Goal: Information Seeking & Learning: Learn about a topic

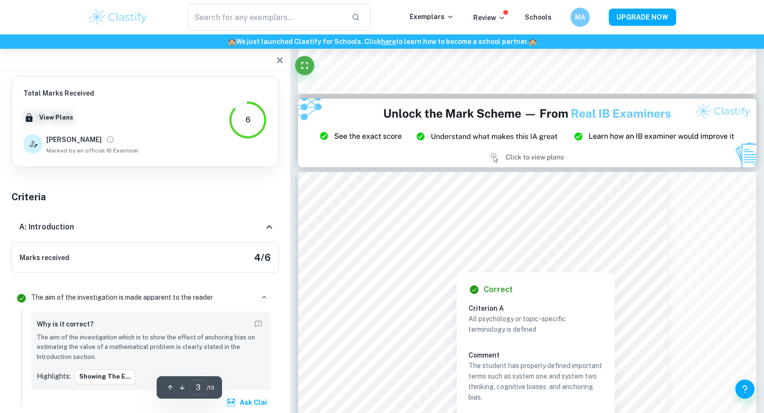
scroll to position [1268, 0]
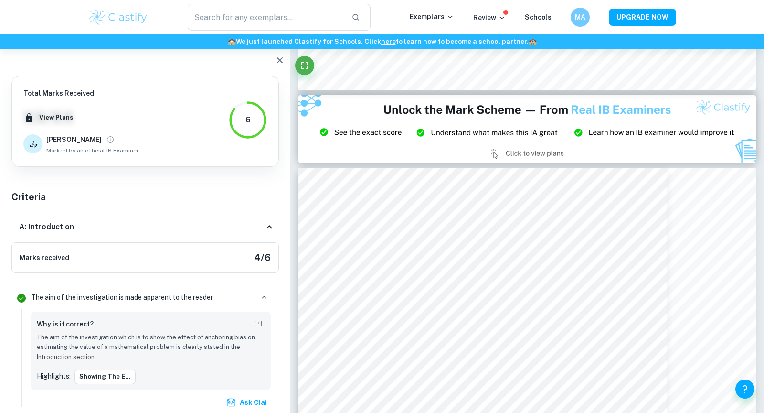
click at [264, 250] on h5 "4 / 6" at bounding box center [262, 257] width 17 height 14
click at [264, 234] on div "A: Introduction" at bounding box center [144, 227] width 267 height 31
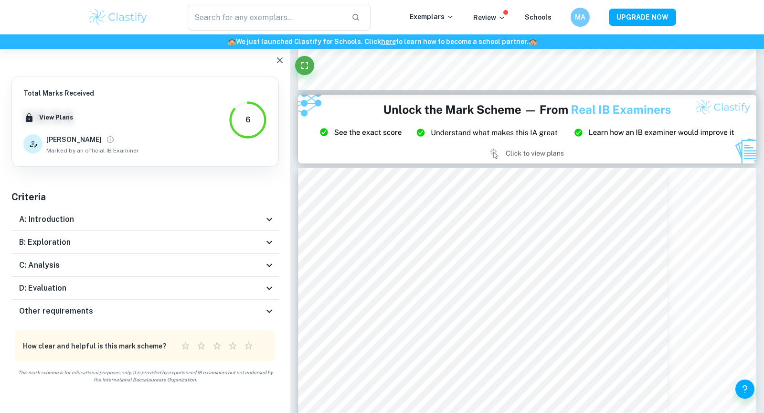
click at [260, 228] on div "A: Introduction" at bounding box center [144, 219] width 267 height 23
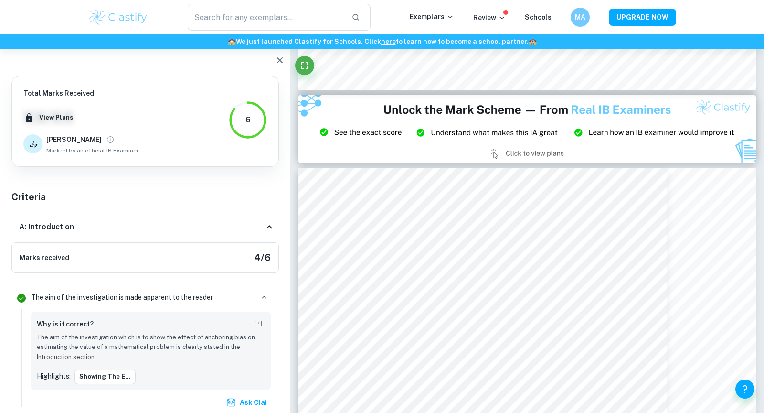
click at [221, 242] on div "Marks received 4 / 6" at bounding box center [144, 257] width 267 height 31
click at [256, 228] on div "A: Introduction" at bounding box center [141, 226] width 245 height 11
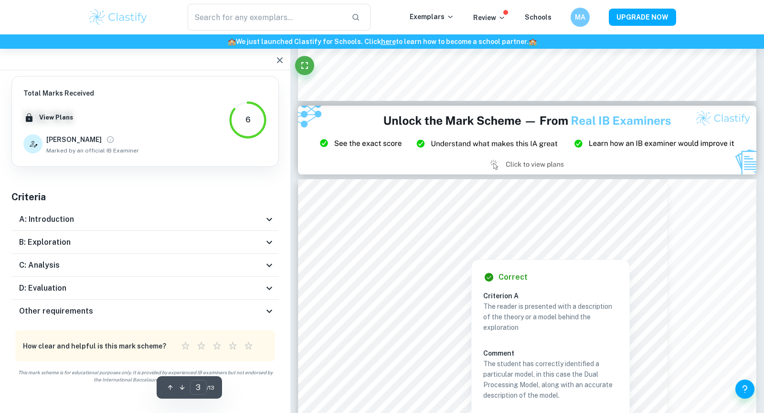
scroll to position [1263, 0]
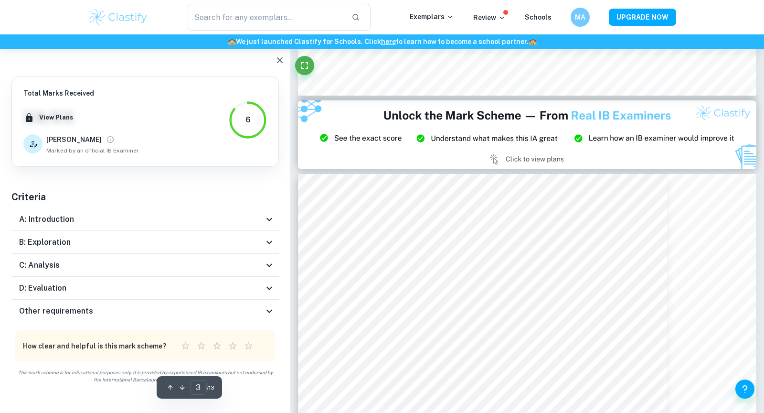
click at [258, 254] on div "C: Analysis Marks received 0 / 6" at bounding box center [144, 265] width 267 height 23
click at [258, 245] on div "B: Exploration" at bounding box center [141, 241] width 245 height 11
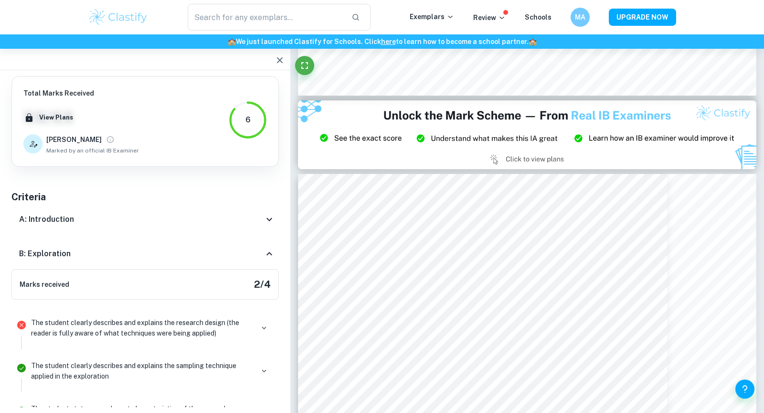
click at [258, 245] on div "B: Exploration" at bounding box center [144, 253] width 267 height 31
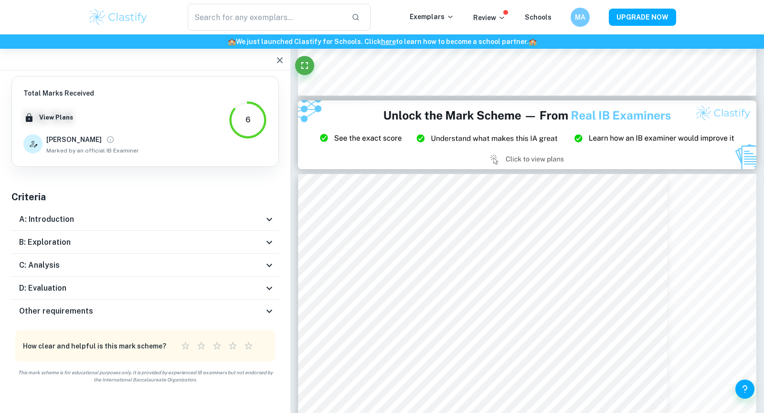
click at [261, 263] on div "C: Analysis" at bounding box center [141, 264] width 245 height 11
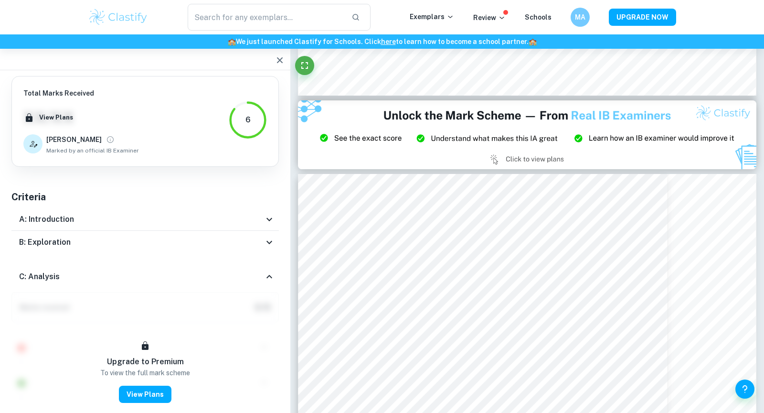
click at [261, 263] on div "C: Analysis" at bounding box center [144, 276] width 267 height 31
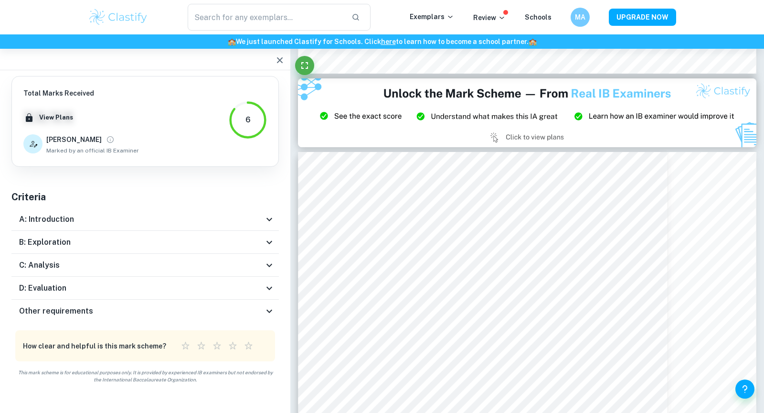
scroll to position [1288, 0]
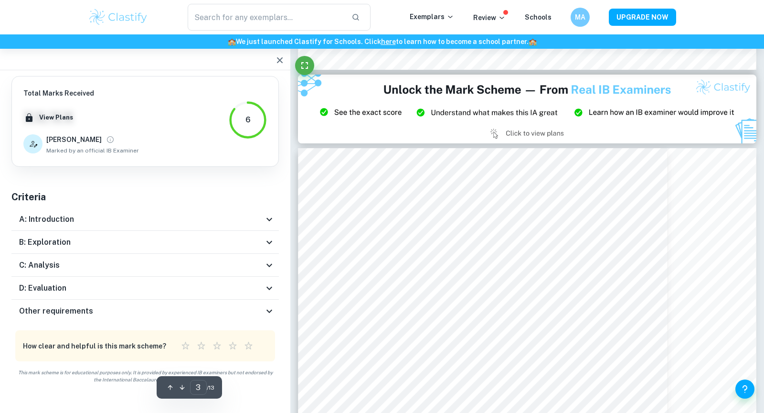
click at [258, 292] on div "D: Evaluation" at bounding box center [141, 287] width 245 height 11
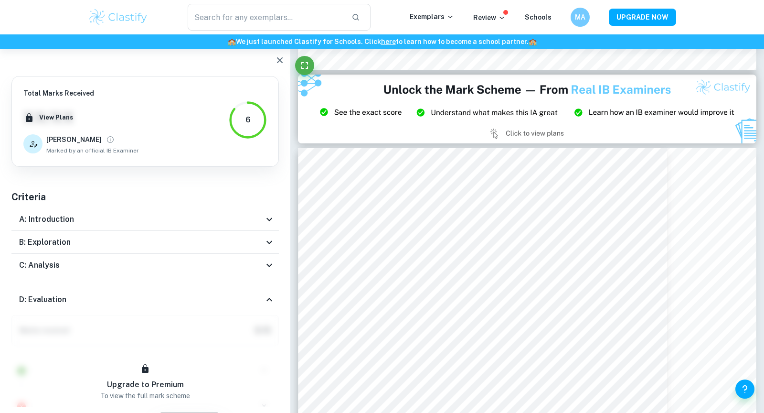
click at [258, 292] on div "D: Evaluation" at bounding box center [144, 299] width 267 height 31
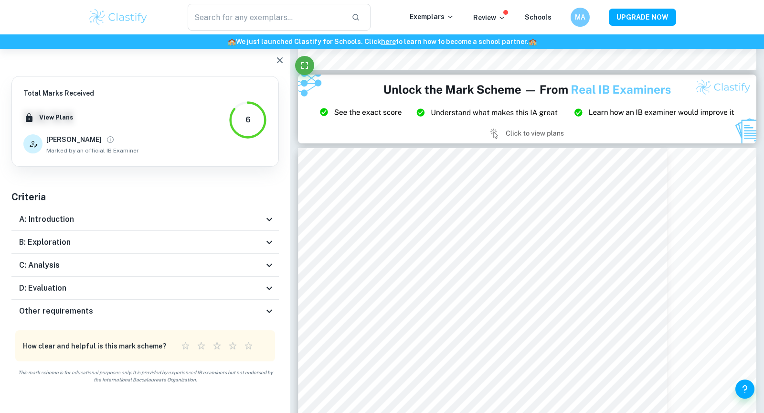
click at [259, 264] on div "C: Analysis" at bounding box center [141, 264] width 245 height 11
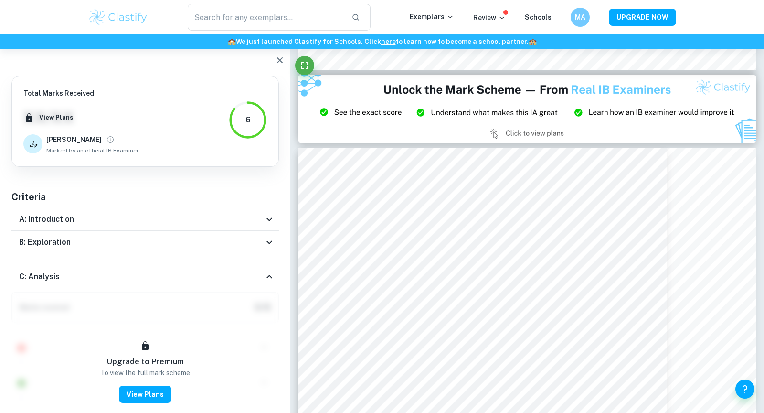
click at [259, 264] on div "C: Analysis" at bounding box center [144, 276] width 267 height 31
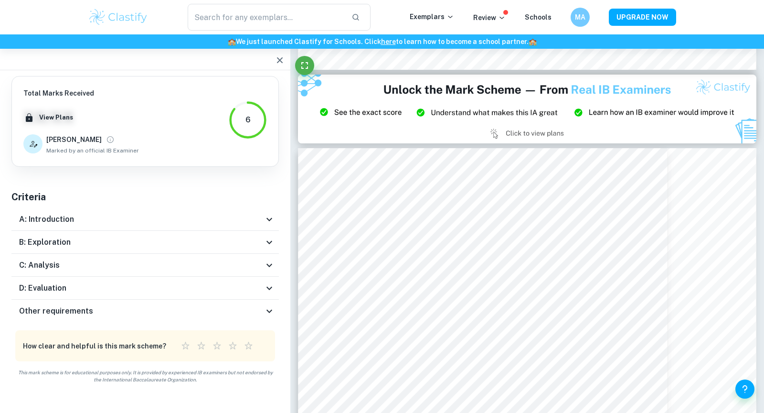
click at [254, 320] on div "Other requirements" at bounding box center [144, 310] width 267 height 23
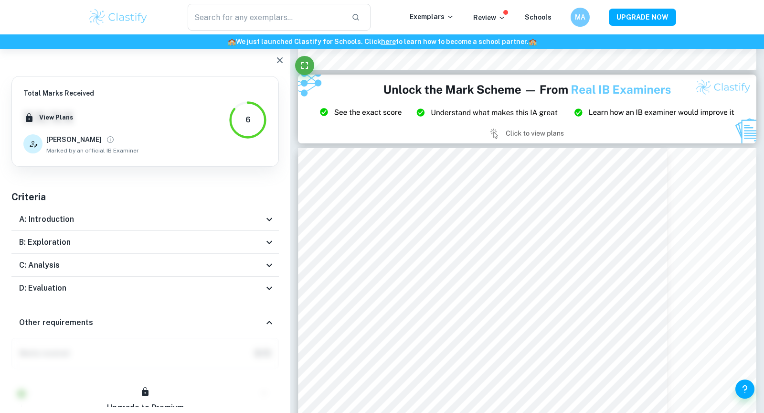
click at [254, 320] on div "Other requirements" at bounding box center [141, 322] width 245 height 11
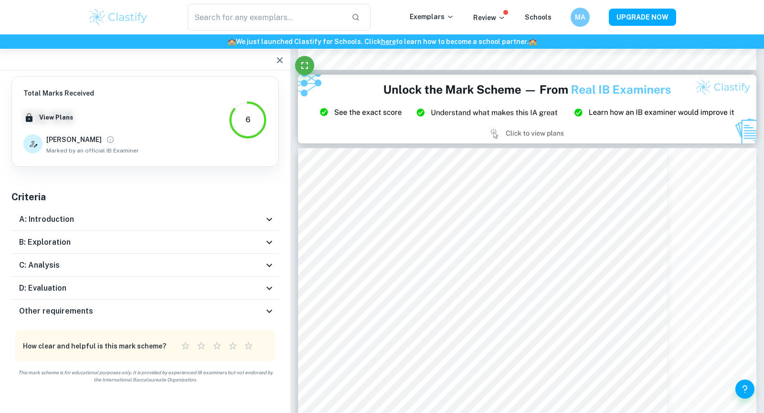
click at [255, 318] on div "Other requirements" at bounding box center [144, 310] width 267 height 23
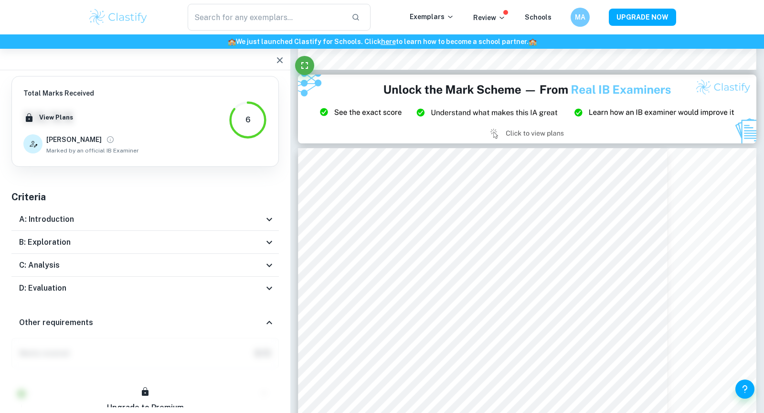
click at [255, 318] on div "Other requirements" at bounding box center [141, 322] width 245 height 11
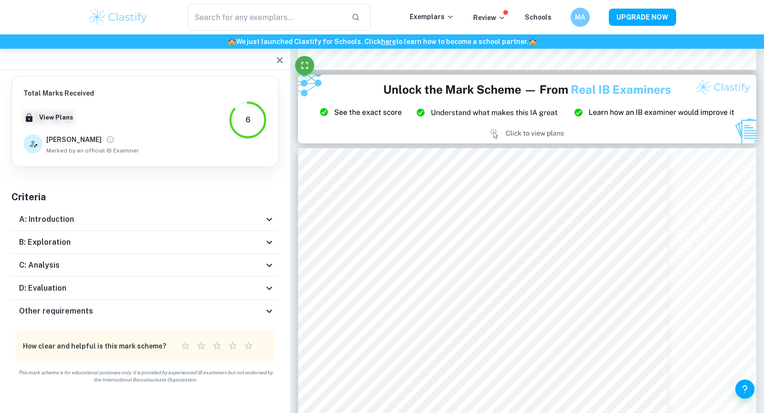
click at [255, 318] on div "Other requirements" at bounding box center [144, 310] width 267 height 23
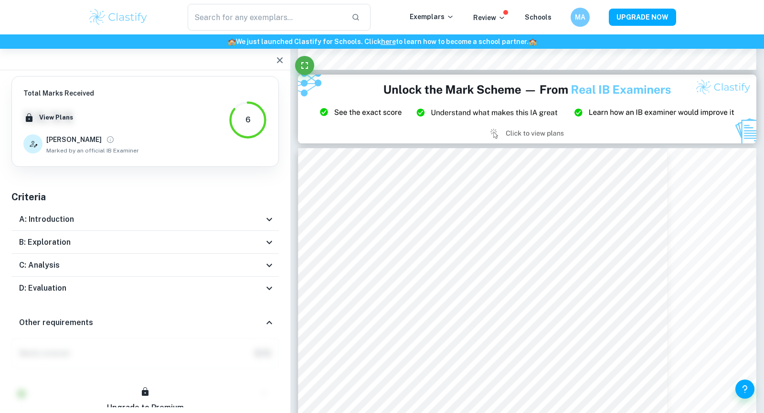
click at [255, 318] on div "Other requirements" at bounding box center [144, 322] width 267 height 31
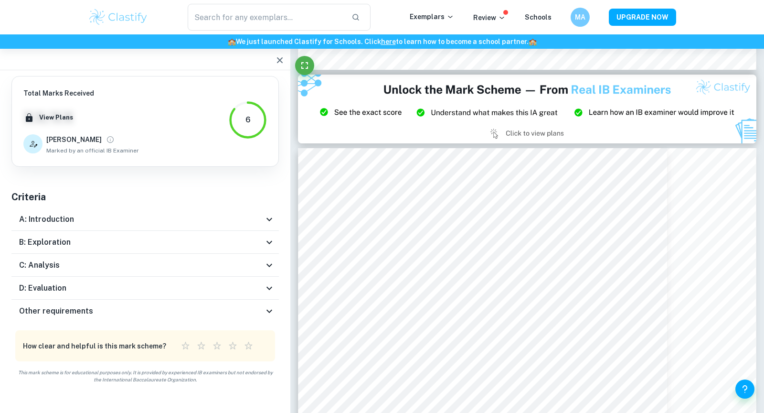
click at [261, 284] on div "D: Evaluation" at bounding box center [141, 287] width 245 height 11
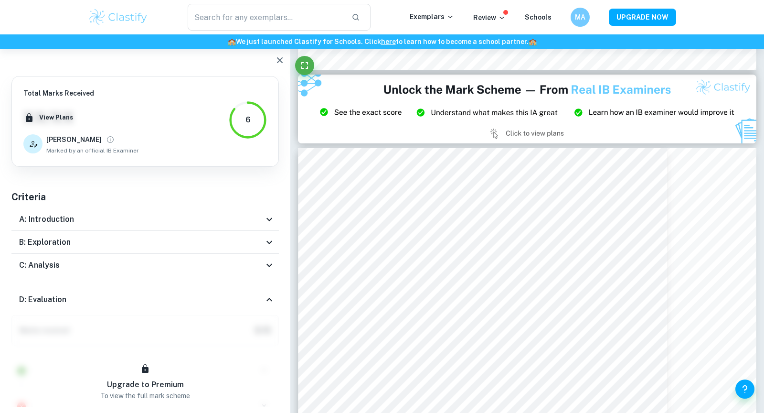
click at [261, 284] on div "D: Evaluation" at bounding box center [144, 299] width 267 height 31
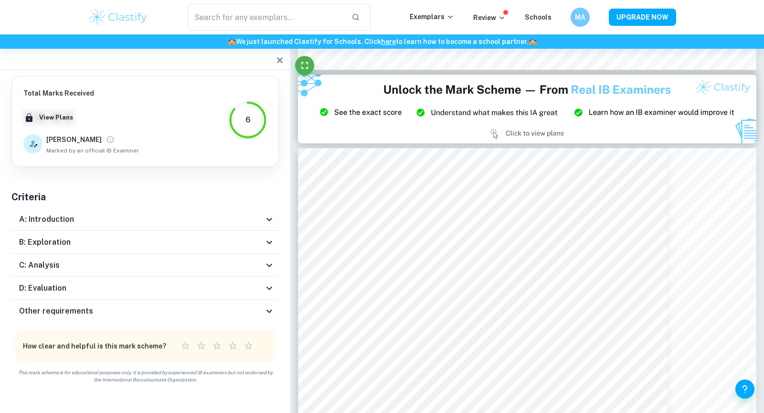
click at [261, 284] on div "D: Evaluation" at bounding box center [141, 287] width 245 height 11
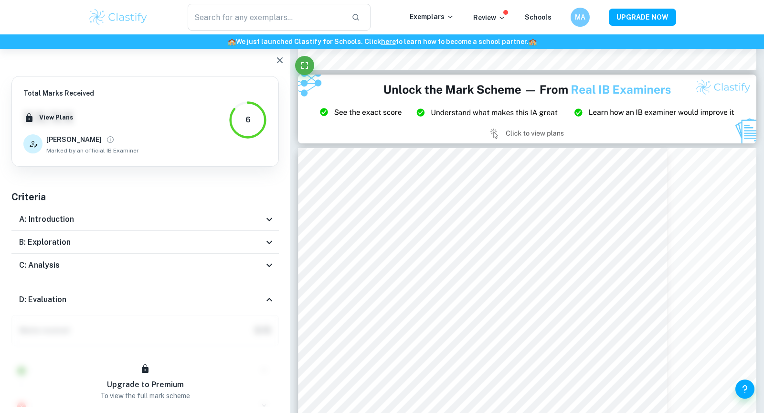
click at [261, 284] on div "D: Evaluation" at bounding box center [144, 299] width 267 height 31
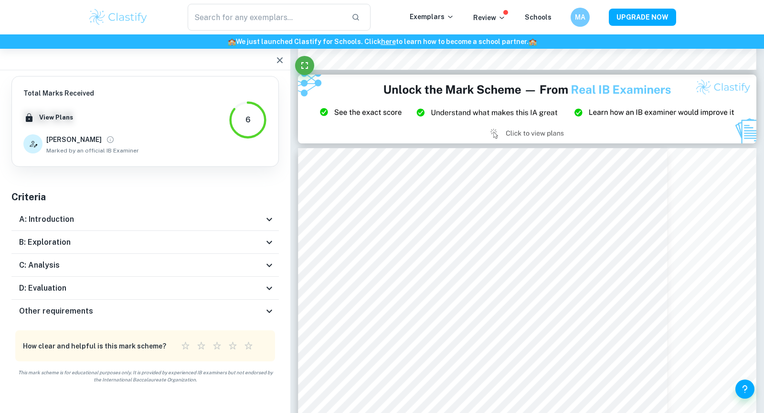
click at [267, 251] on div "B: Exploration" at bounding box center [144, 242] width 267 height 23
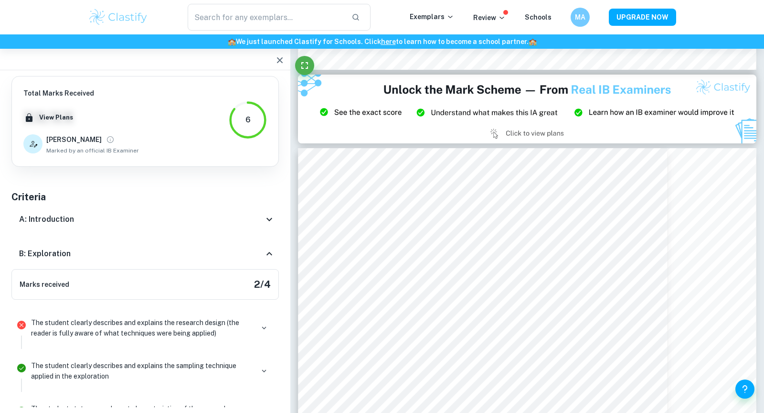
click at [267, 249] on icon at bounding box center [269, 253] width 11 height 11
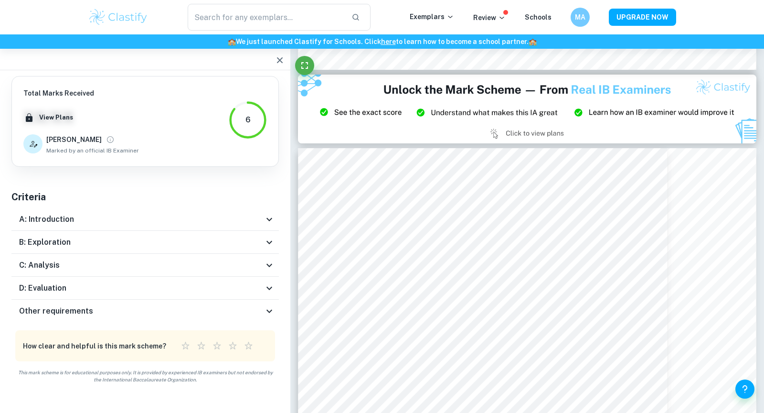
click at [267, 249] on div "B: Exploration" at bounding box center [144, 242] width 267 height 23
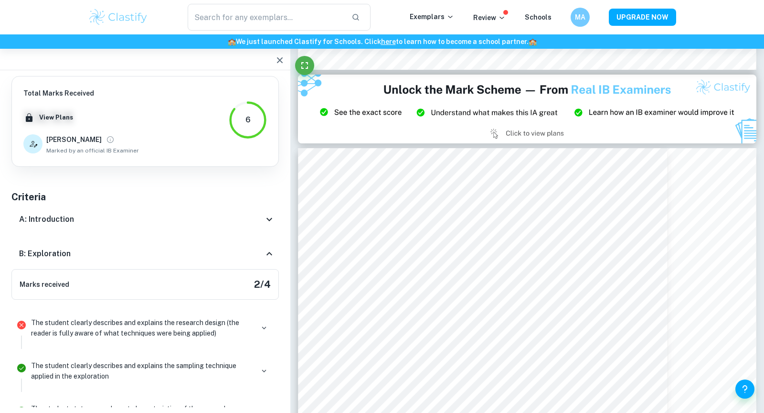
click at [267, 249] on icon at bounding box center [269, 253] width 11 height 11
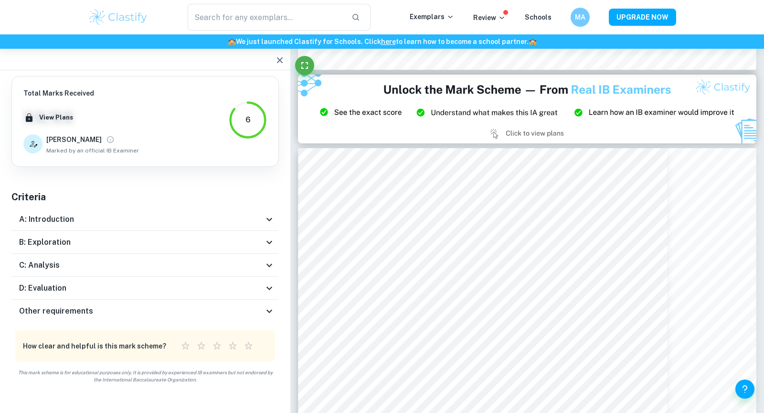
click at [267, 249] on div "B: Exploration" at bounding box center [144, 242] width 267 height 23
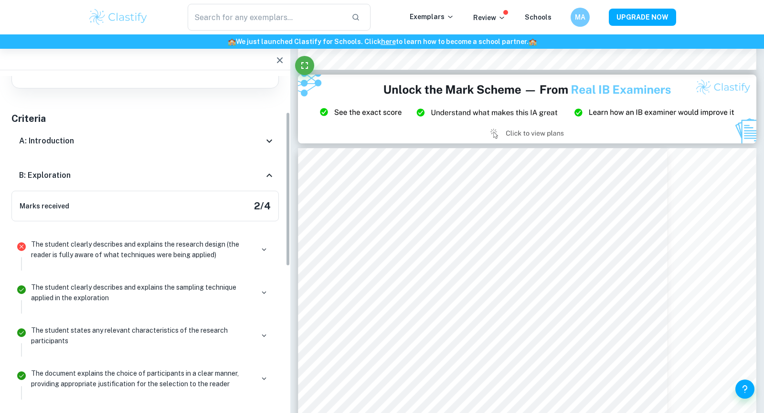
scroll to position [81, 0]
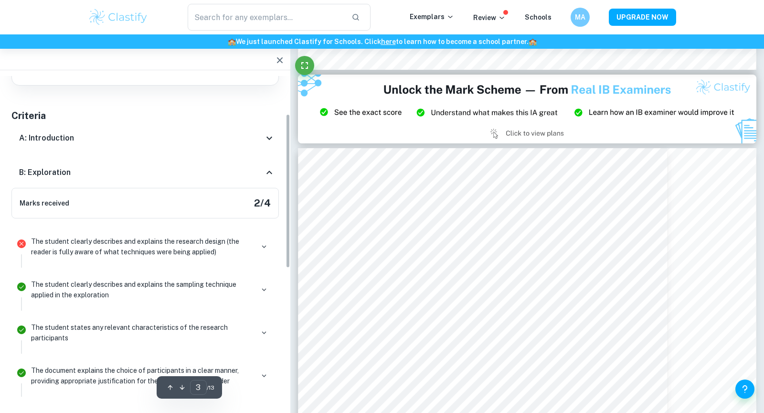
click at [239, 158] on div "B: Exploration" at bounding box center [144, 172] width 267 height 31
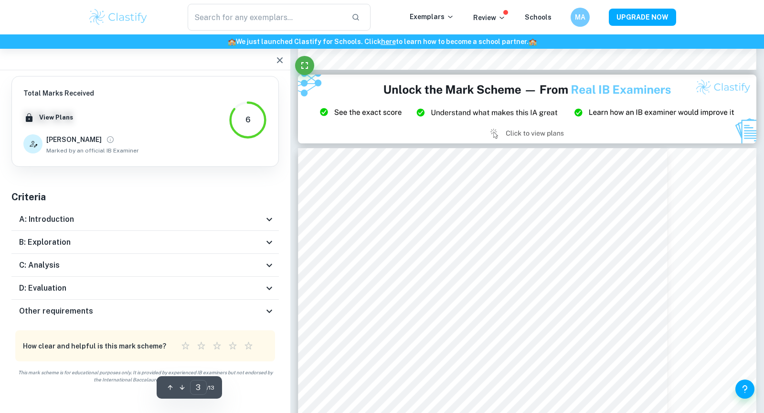
scroll to position [0, 0]
click at [239, 220] on div "A: Introduction" at bounding box center [141, 218] width 245 height 11
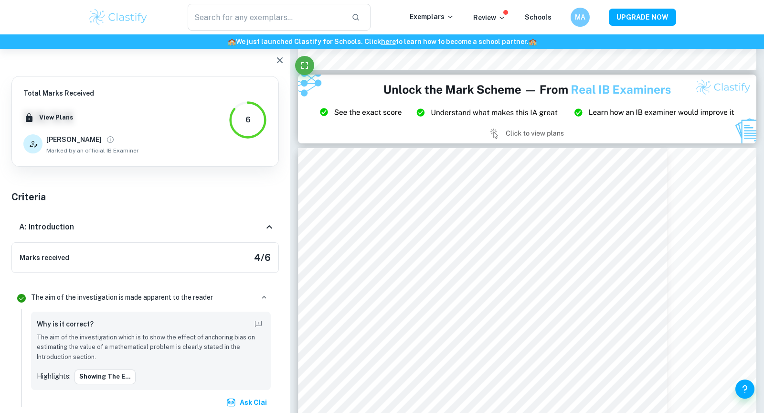
click at [244, 213] on div "A: Introduction" at bounding box center [144, 227] width 267 height 31
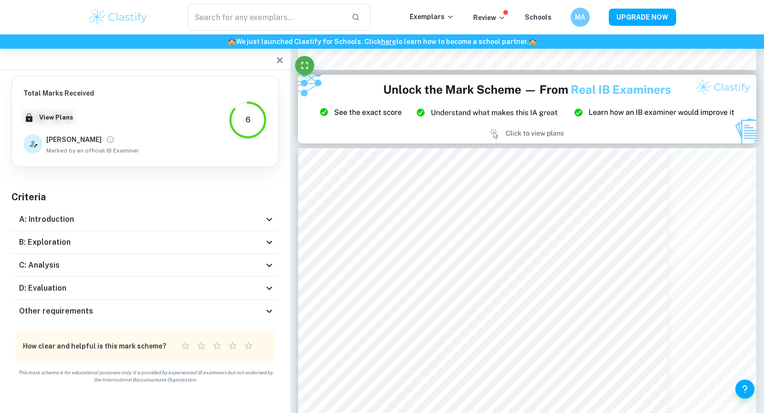
click at [244, 213] on div "A: Introduction" at bounding box center [141, 218] width 245 height 11
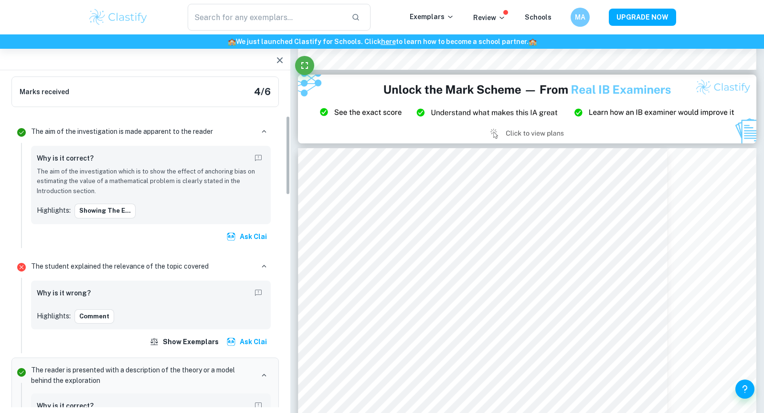
scroll to position [167, 0]
click at [144, 290] on div "Why is it wrong?" at bounding box center [151, 292] width 228 height 15
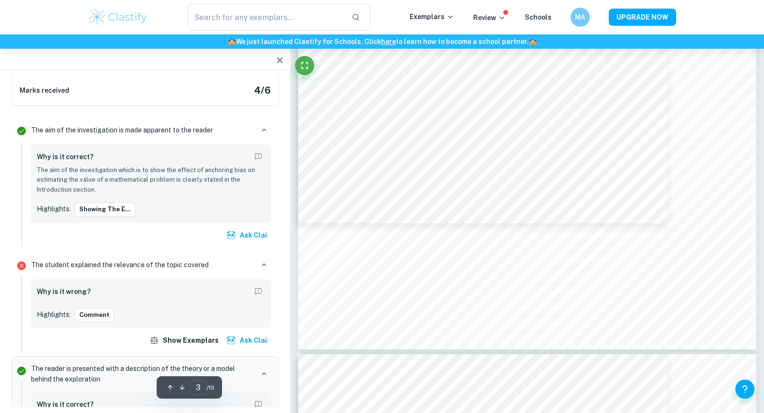
scroll to position [1677, 0]
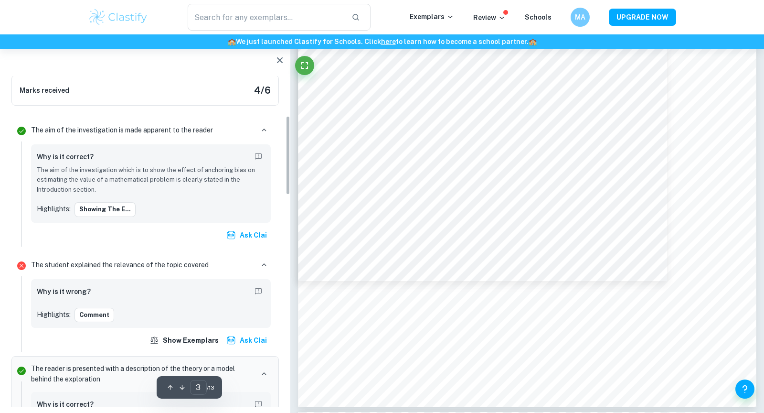
click at [162, 299] on div "Why is it wrong? Highlights: Comment" at bounding box center [151, 303] width 228 height 37
click at [53, 282] on div "Why is it wrong? Highlights: Comment" at bounding box center [151, 303] width 240 height 49
click at [55, 259] on p "The student explained the relevance of the topic covered" at bounding box center [120, 264] width 178 height 11
click at [260, 265] on icon "button" at bounding box center [264, 264] width 9 height 9
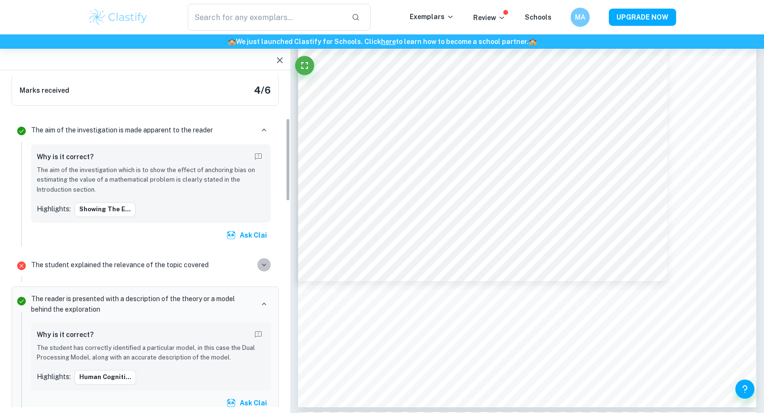
click at [260, 265] on icon "button" at bounding box center [264, 264] width 9 height 9
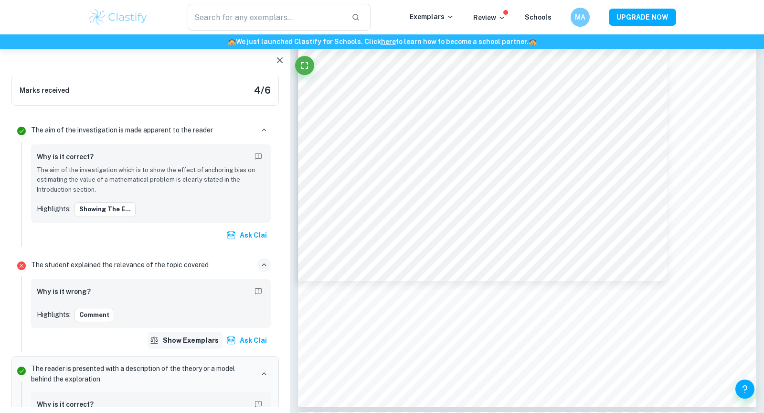
click at [189, 333] on button "Show exemplars" at bounding box center [185, 339] width 75 height 17
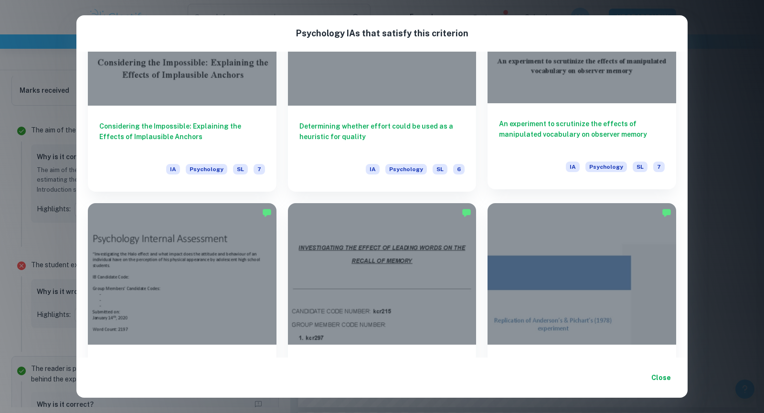
scroll to position [91, 0]
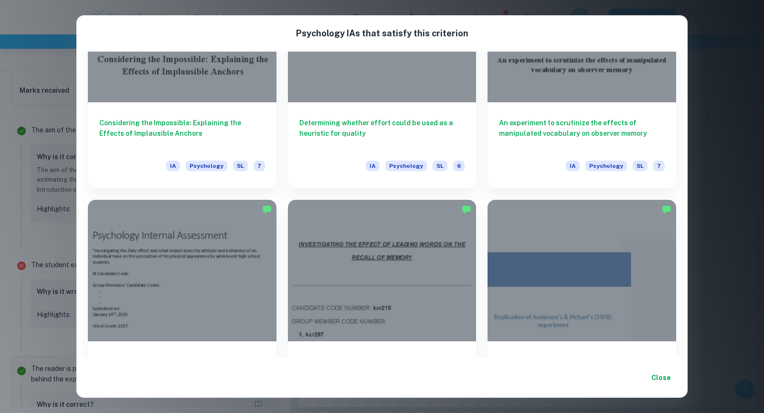
click at [733, 153] on div "Psychology IA s that satisfy this criterion Considering the Impossible: Explain…" at bounding box center [382, 206] width 764 height 413
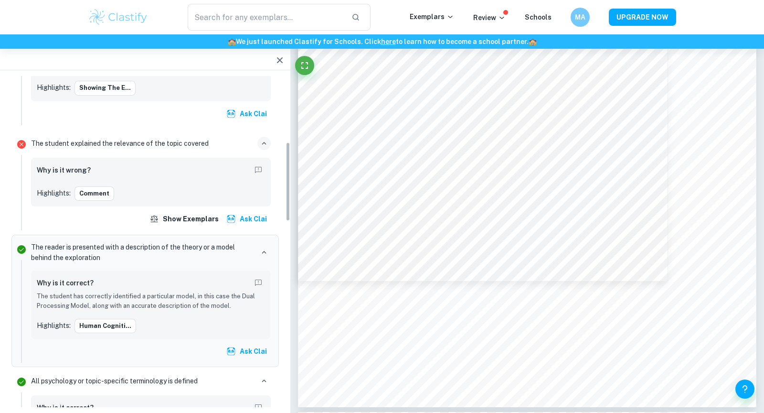
scroll to position [301, 0]
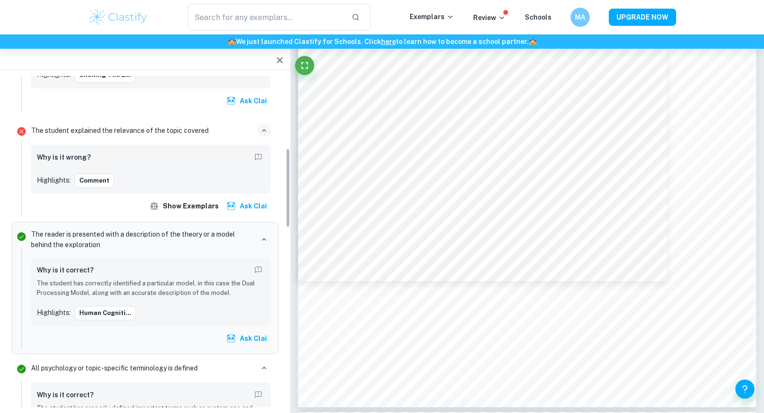
click at [184, 275] on div "Why is it correct?" at bounding box center [151, 270] width 228 height 15
click at [255, 266] on icon "Report mistake/confusion" at bounding box center [258, 270] width 9 height 9
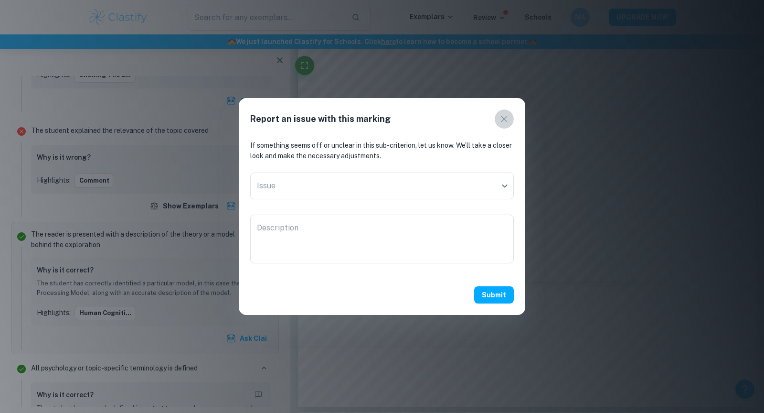
click at [506, 116] on icon "button" at bounding box center [504, 118] width 11 height 11
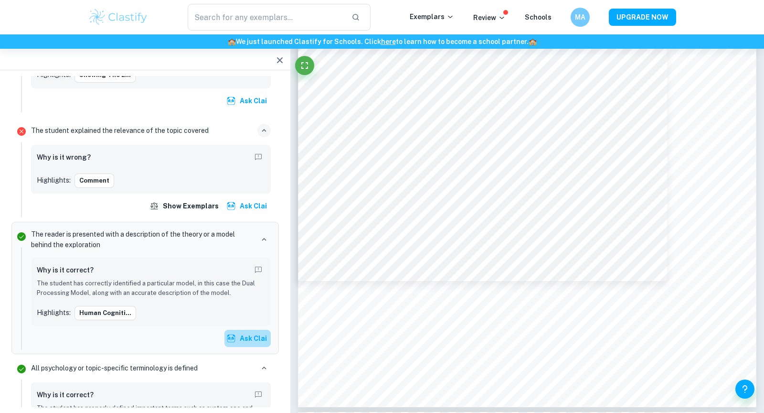
click at [238, 333] on button "Ask Clai" at bounding box center [247, 338] width 46 height 17
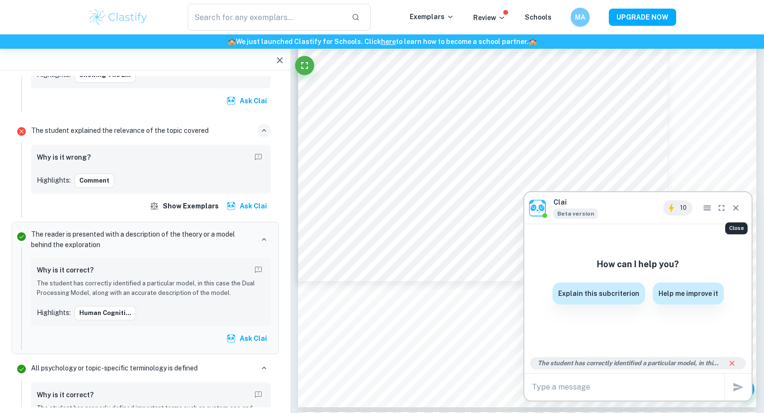
click at [739, 205] on icon "Close" at bounding box center [736, 208] width 10 height 10
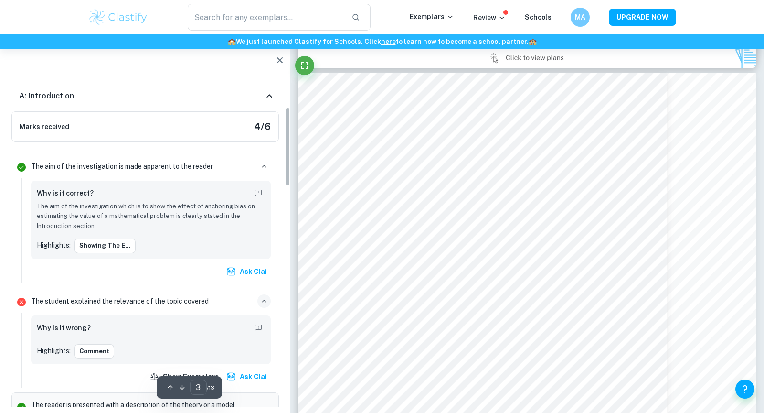
scroll to position [1367, 0]
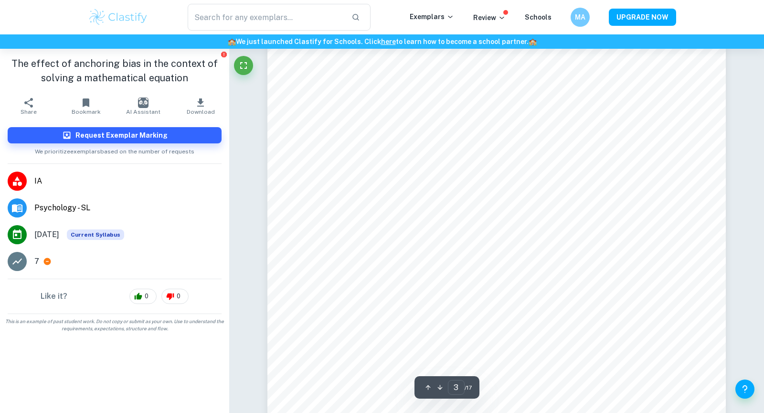
scroll to position [1508, 0]
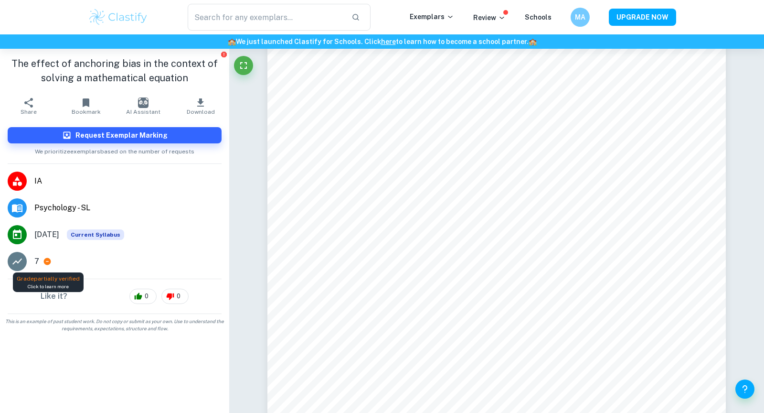
click at [47, 261] on icon at bounding box center [47, 261] width 7 height 7
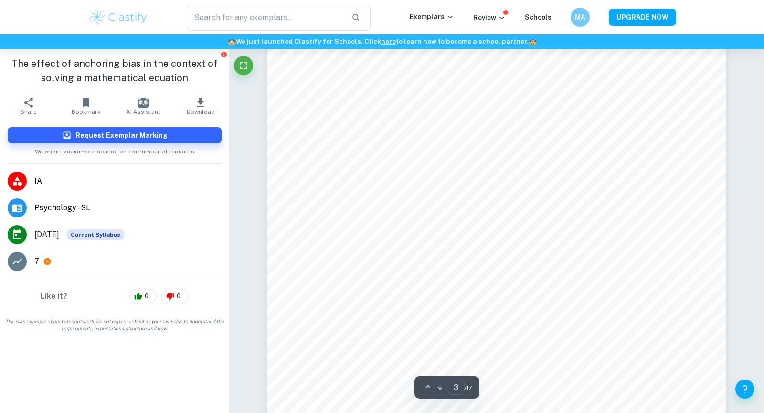
scroll to position [1463, 0]
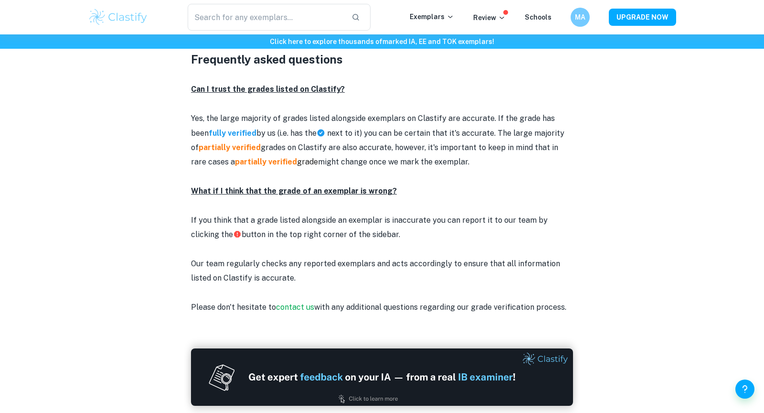
scroll to position [1200, 0]
